Goal: Task Accomplishment & Management: Use online tool/utility

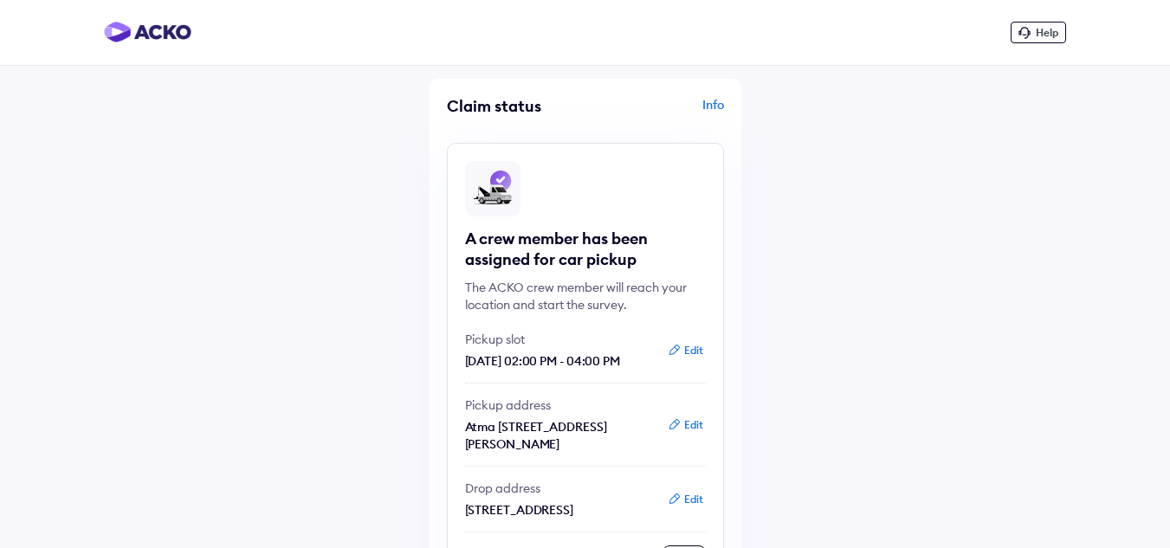
click at [719, 105] on div "Info" at bounding box center [657, 112] width 134 height 33
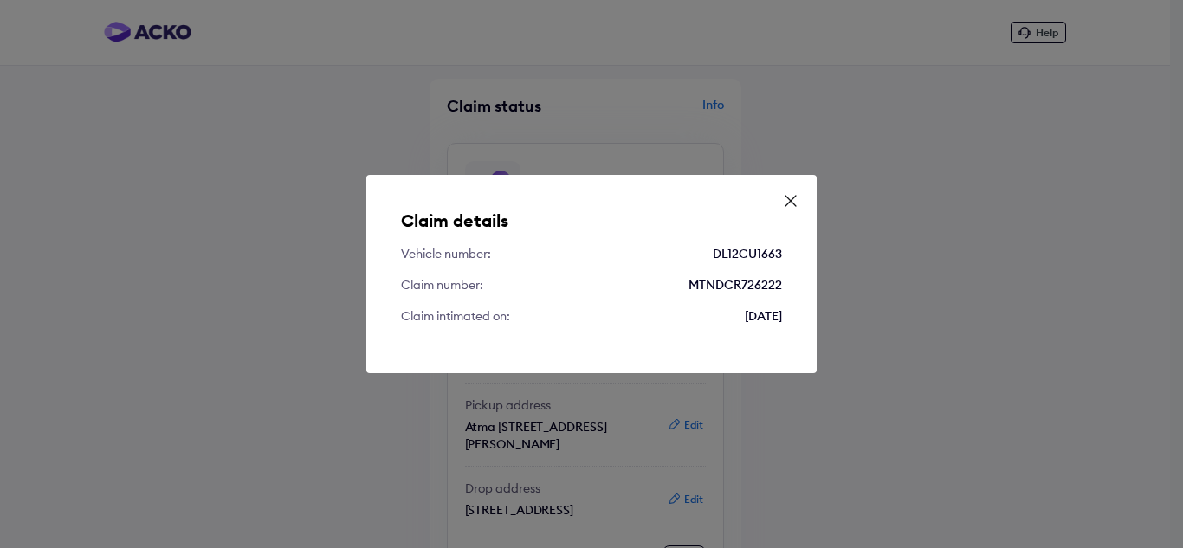
click at [1085, 108] on div "Claim details Vehicle number: DL12CU1663 Claim number: MTNDCR726222 Claim intim…" at bounding box center [591, 274] width 1183 height 548
click at [794, 197] on icon at bounding box center [791, 201] width 10 height 10
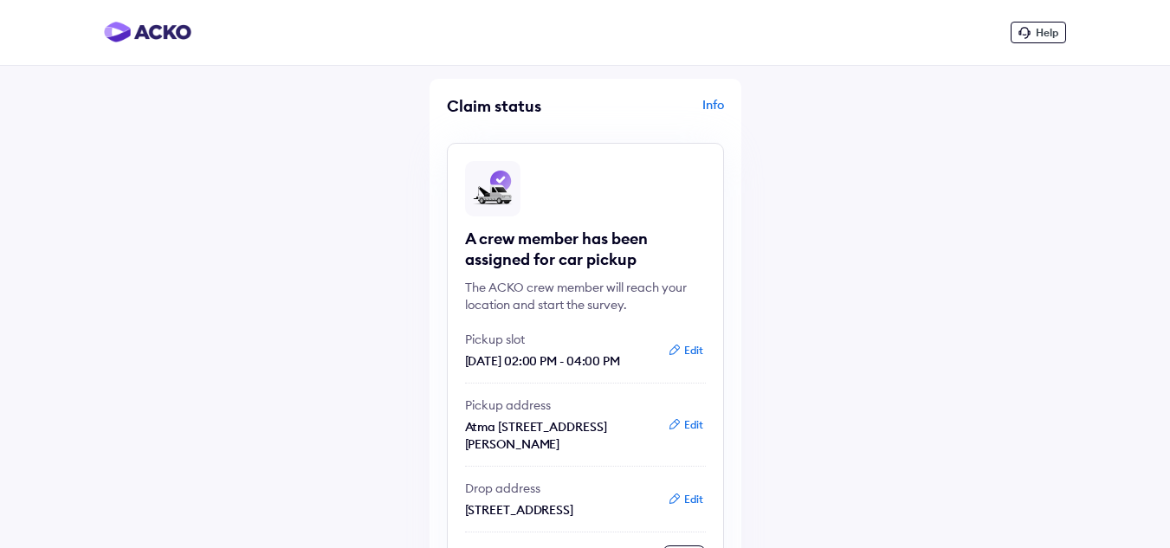
click at [1030, 35] on icon at bounding box center [1025, 33] width 12 height 12
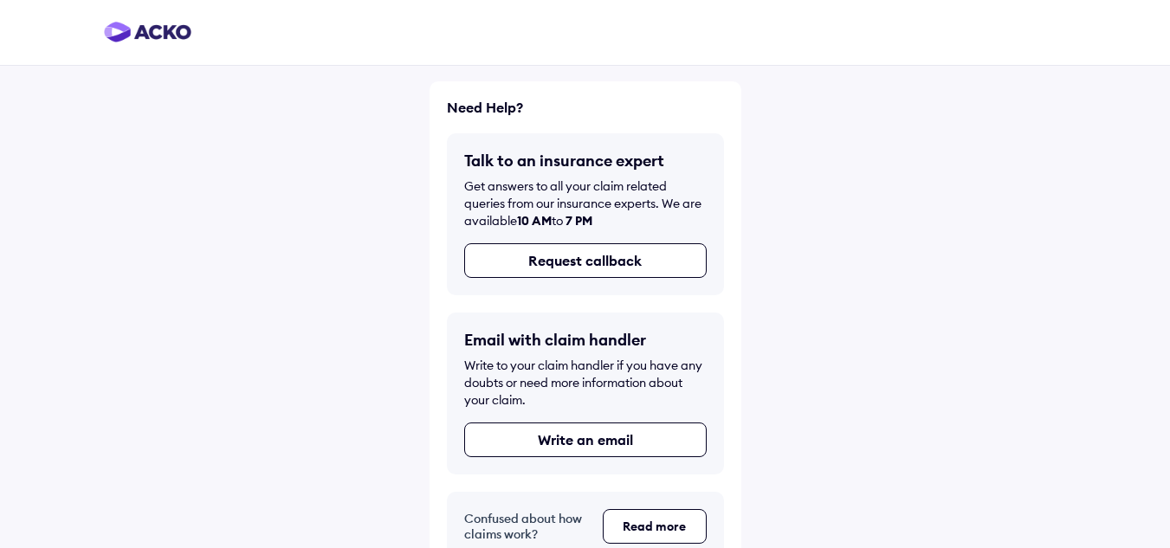
scroll to position [30, 0]
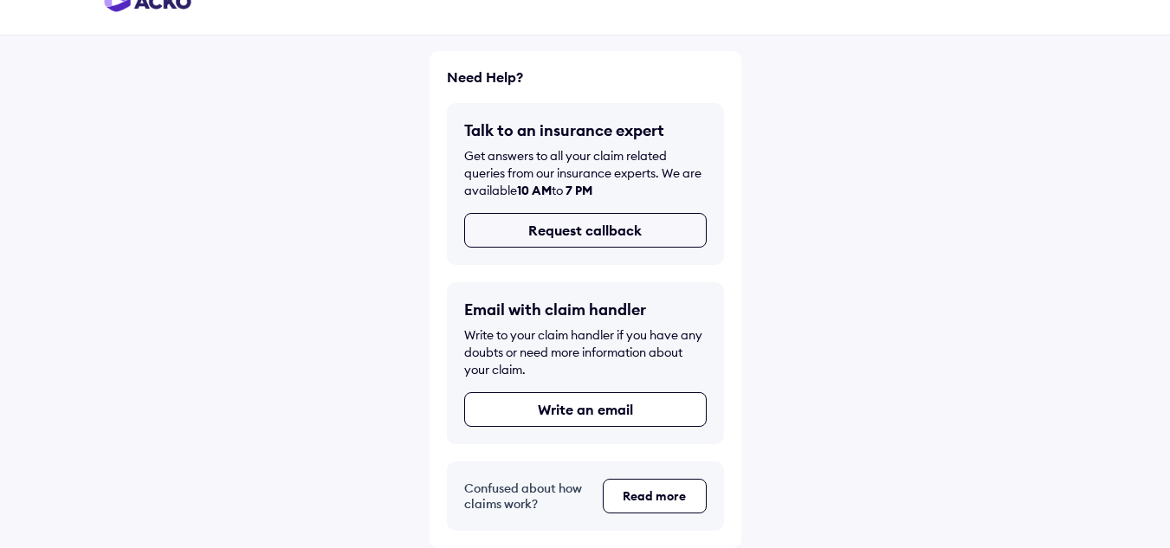
click at [642, 236] on button "Request callback" at bounding box center [585, 230] width 243 height 35
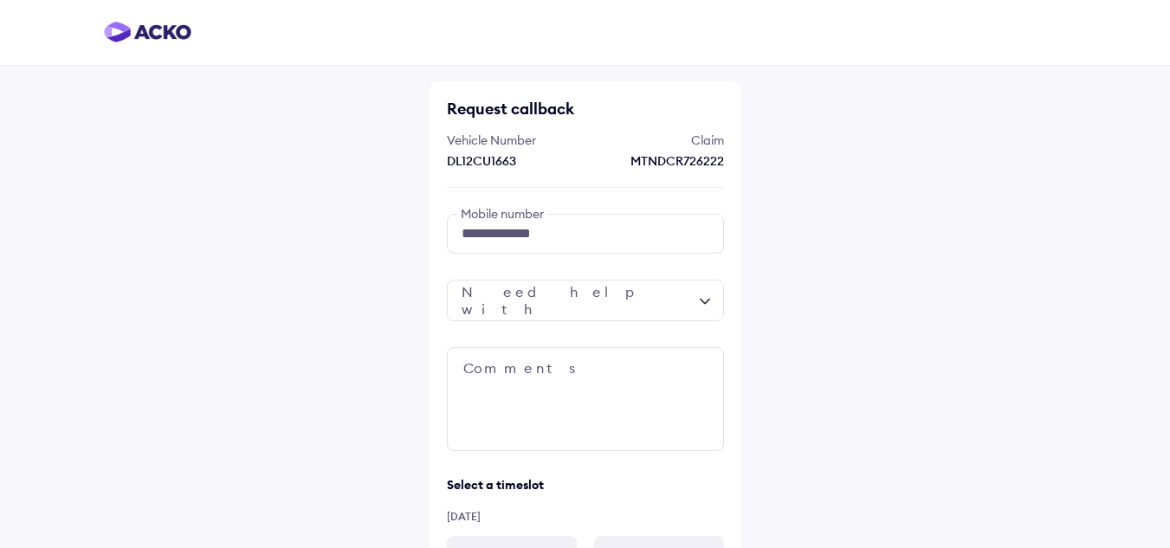
click at [704, 301] on div at bounding box center [585, 301] width 277 height 42
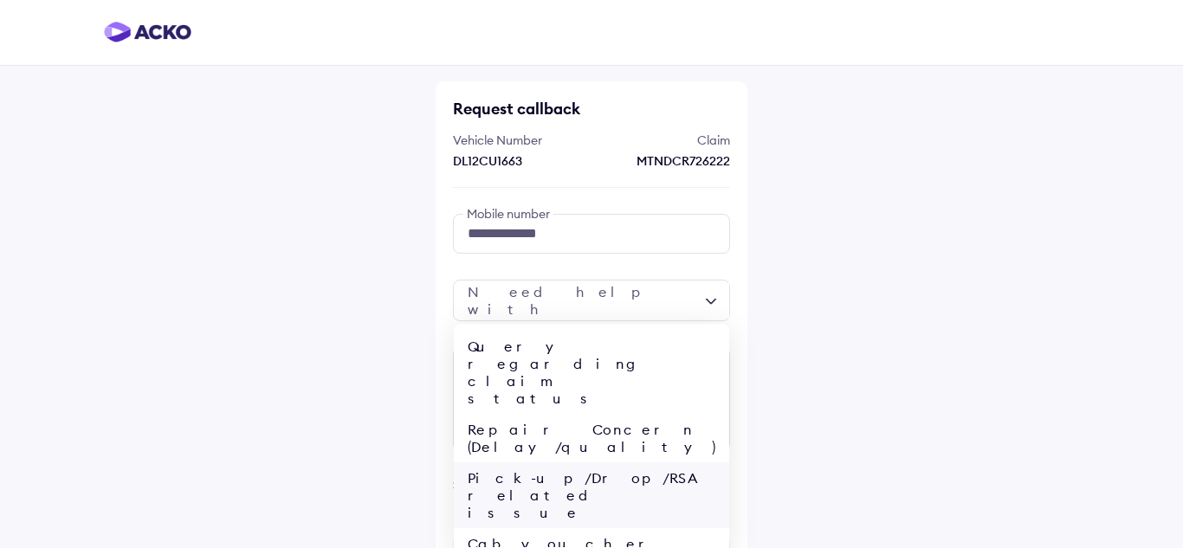
click at [639, 463] on div "Pick-up/Drop/RSA related issue" at bounding box center [591, 496] width 275 height 66
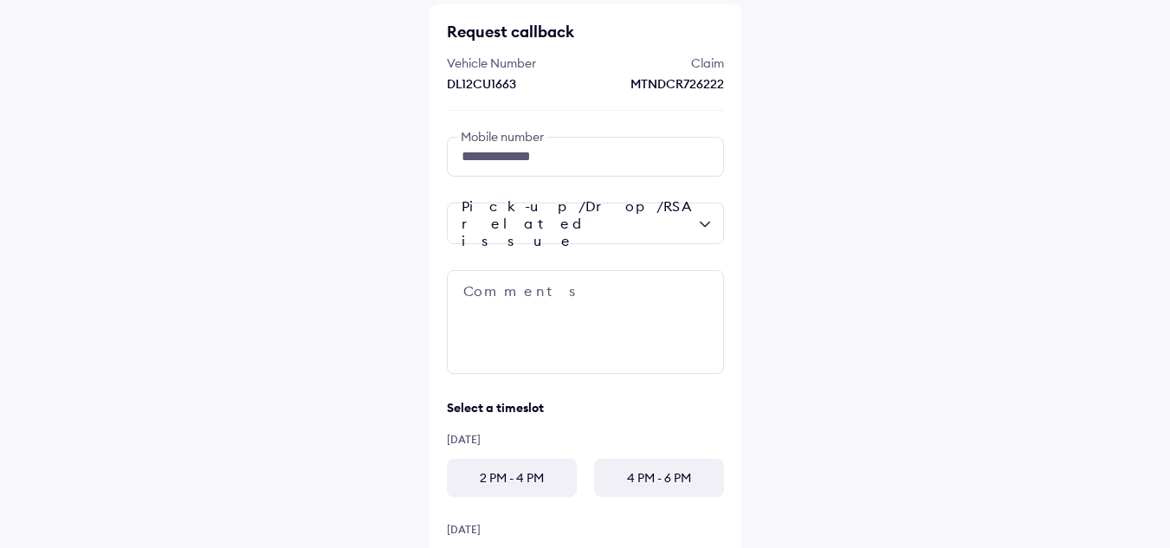
scroll to position [80, 0]
click at [538, 473] on div "2 PM - 4 PM" at bounding box center [512, 475] width 130 height 38
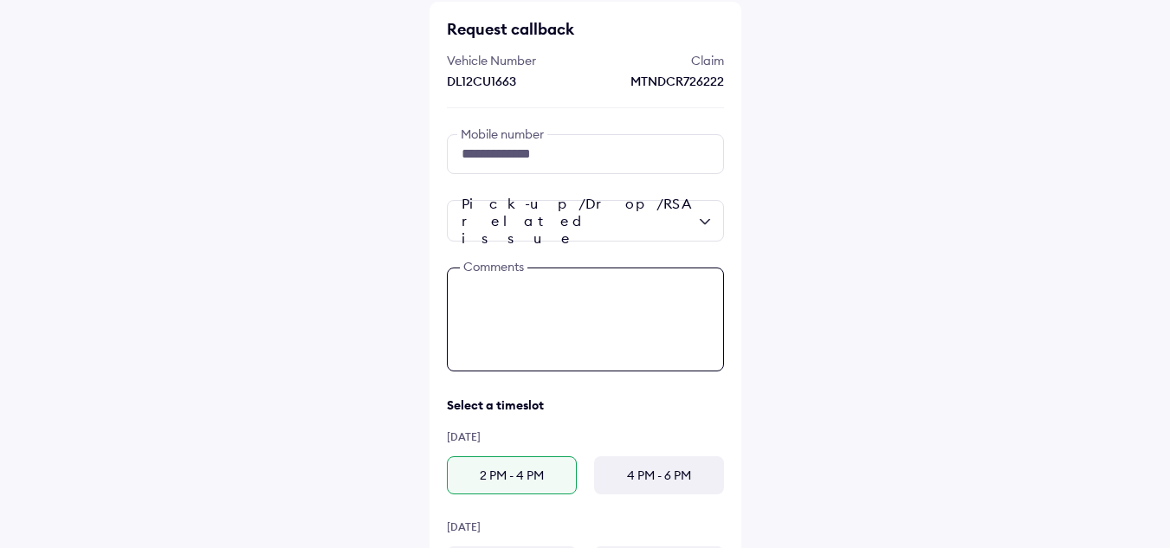
click at [541, 353] on textarea at bounding box center [585, 320] width 277 height 104
type textarea "*"
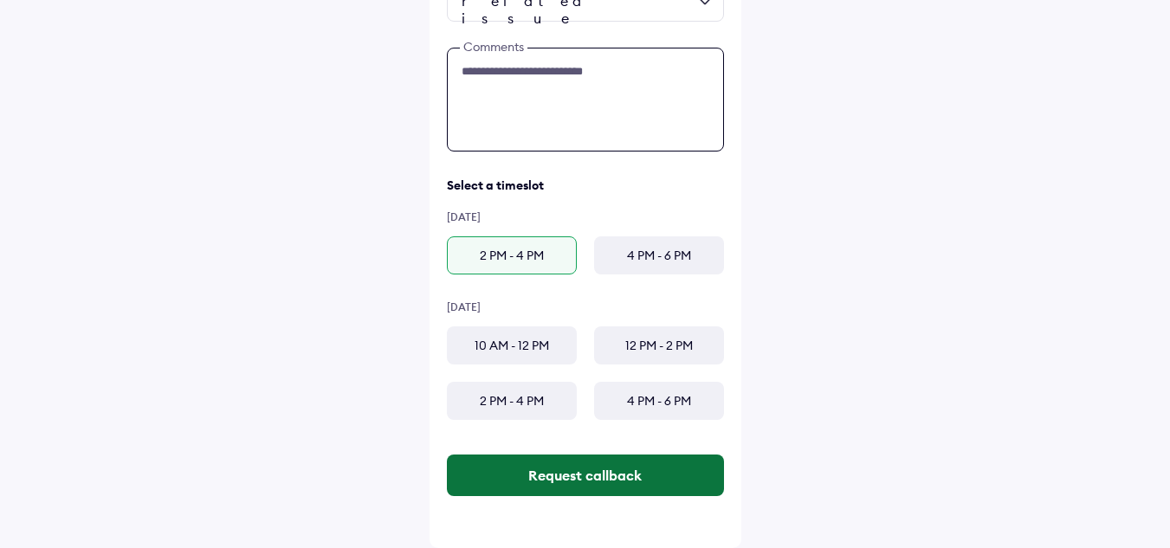
type textarea "**********"
click at [654, 470] on button "Request callback" at bounding box center [585, 476] width 277 height 42
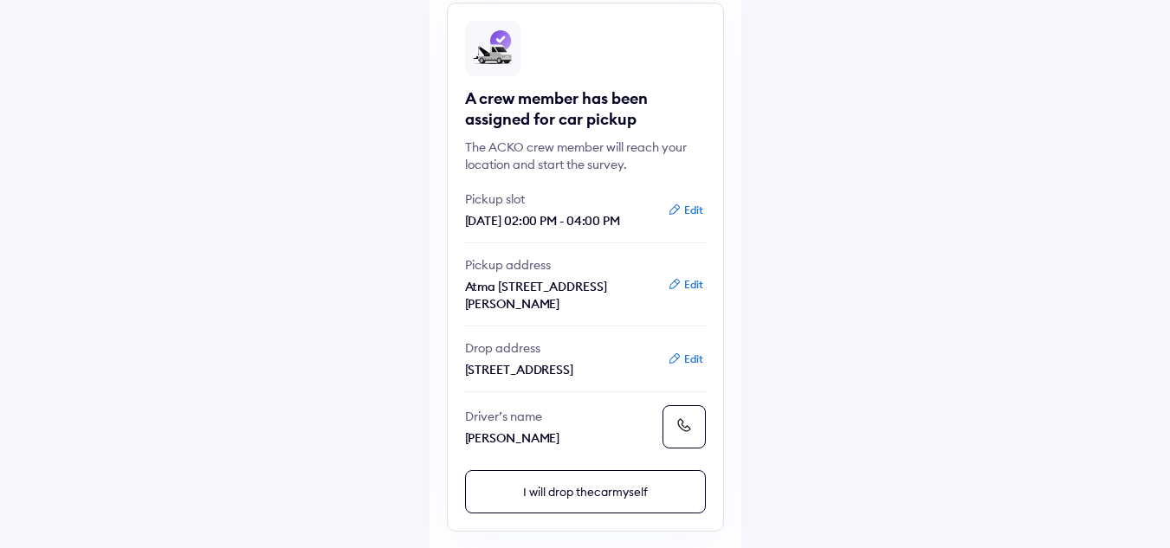
scroll to position [126, 0]
